Goal: Task Accomplishment & Management: Manage account settings

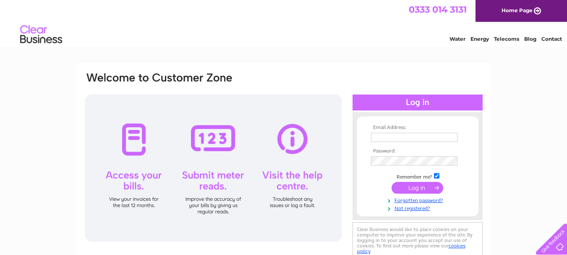
type input "info@chip-it.org.uk"
click at [412, 188] on input "submit" at bounding box center [418, 188] width 52 height 12
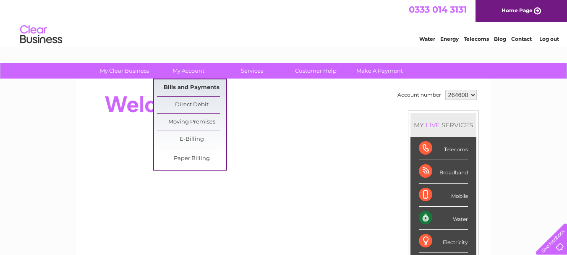
click at [193, 88] on link "Bills and Payments" at bounding box center [191, 87] width 69 height 17
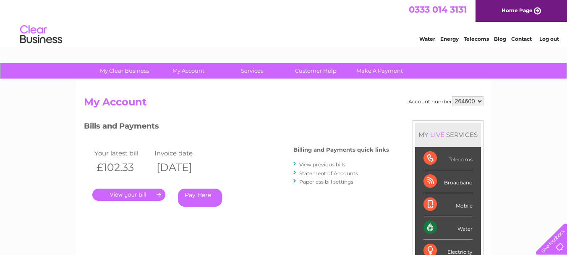
click at [136, 193] on link "." at bounding box center [128, 194] width 73 height 12
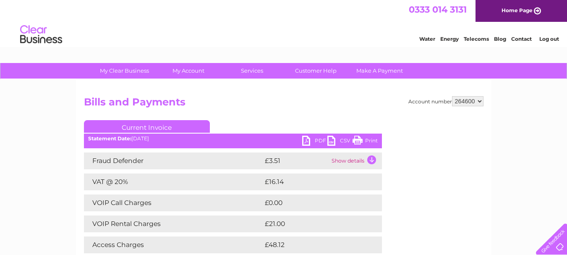
click at [362, 139] on link "Print" at bounding box center [364, 142] width 25 height 12
